Goal: Check status: Check status

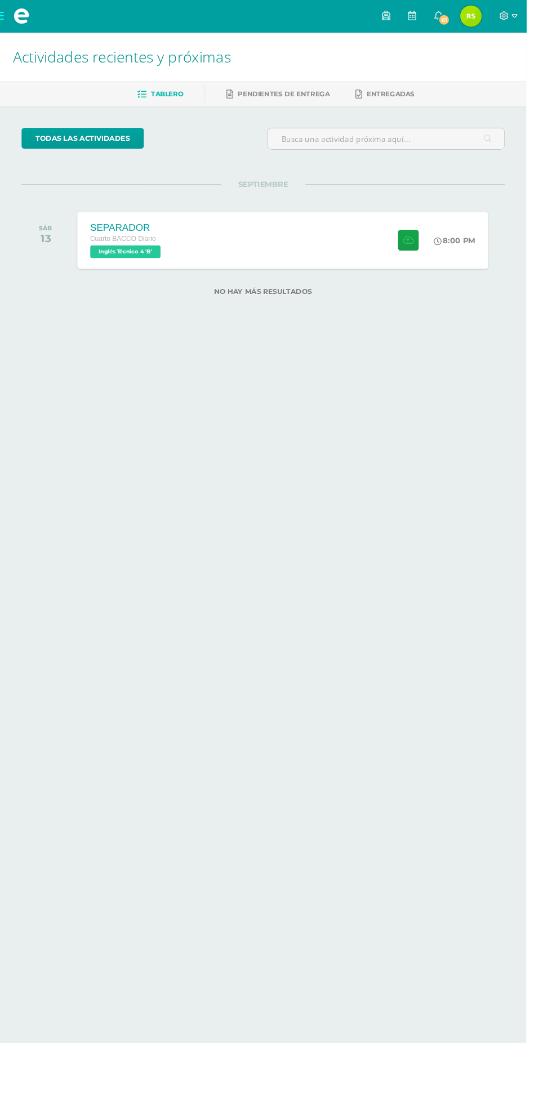
click at [507, 16] on span "[PERSON_NAME] Mi Perfil" at bounding box center [493, 17] width 27 height 23
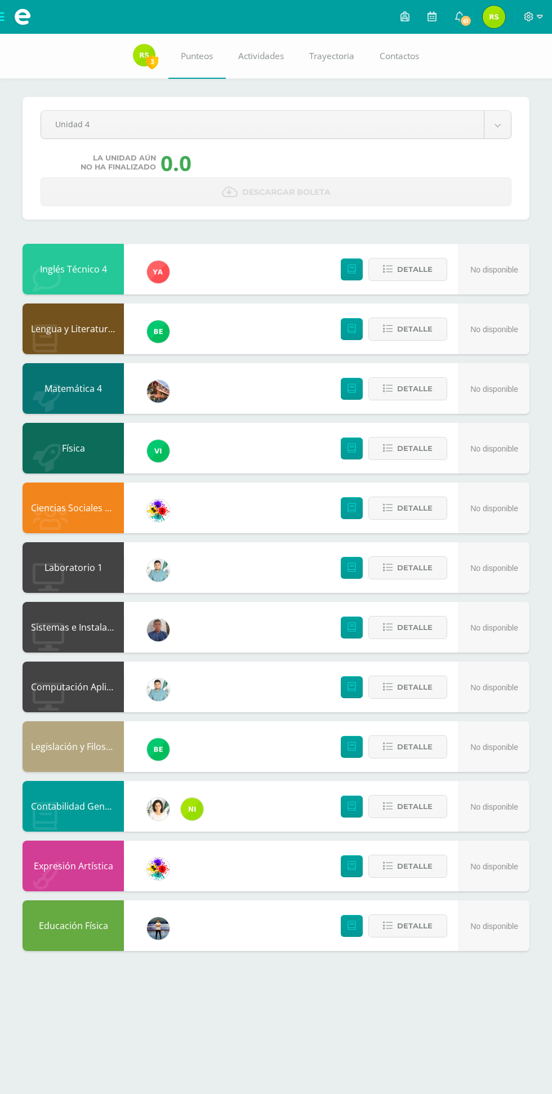
click at [208, 117] on body "Mis cursos Archivos Cerrar panel Ciencias Sociales y Formación Ciudadana 4 Cuar…" at bounding box center [276, 487] width 552 height 974
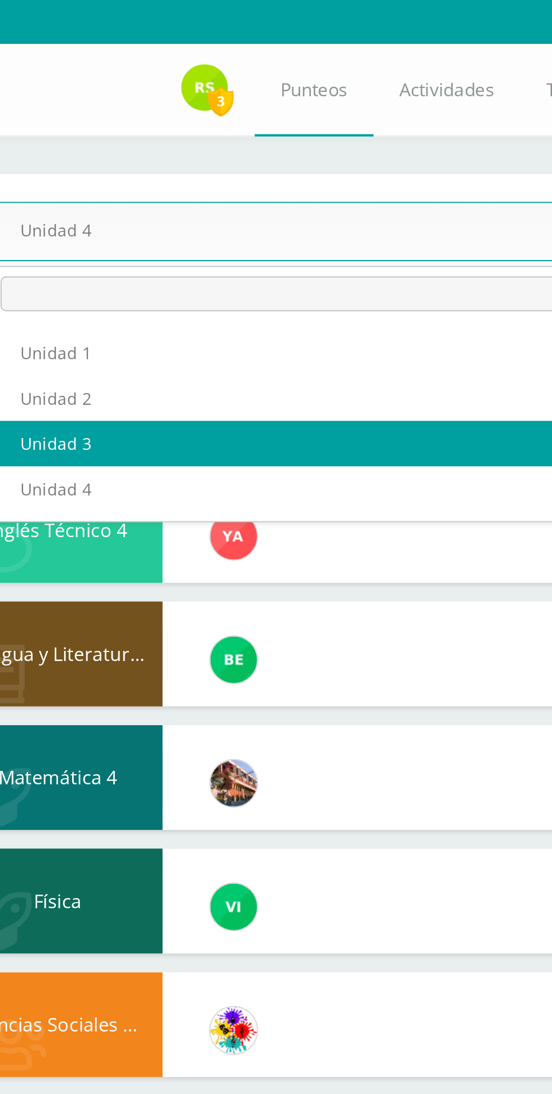
select select "Unidad 3"
